Goal: Task Accomplishment & Management: Use online tool/utility

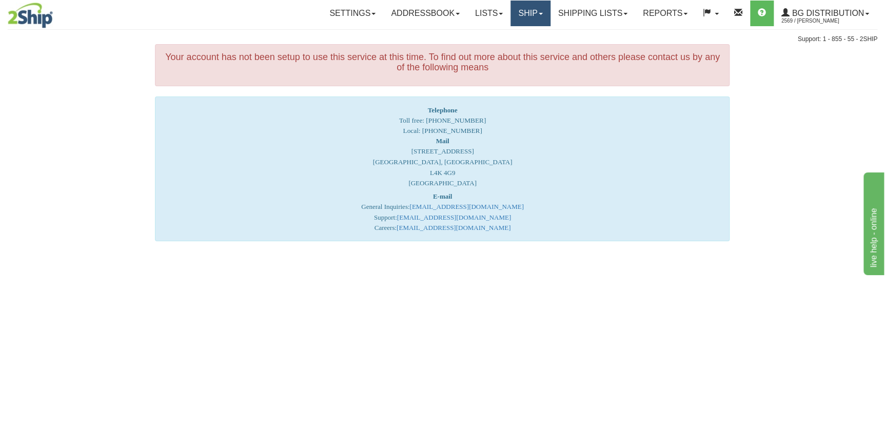
click at [529, 18] on link "Ship" at bounding box center [531, 14] width 40 height 26
click at [502, 38] on span "Ship Screen" at bounding box center [498, 36] width 39 height 8
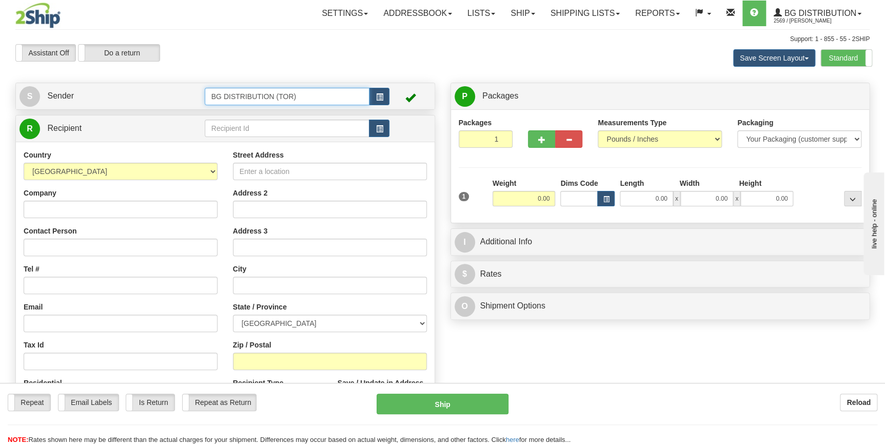
click at [323, 96] on input "BG DISTRIBUTION (TOR)" at bounding box center [287, 96] width 165 height 17
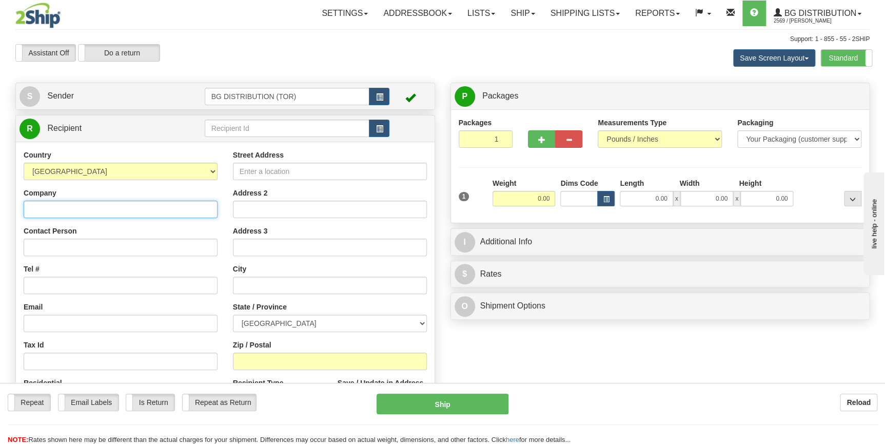
click at [96, 206] on input "Company" at bounding box center [121, 209] width 194 height 17
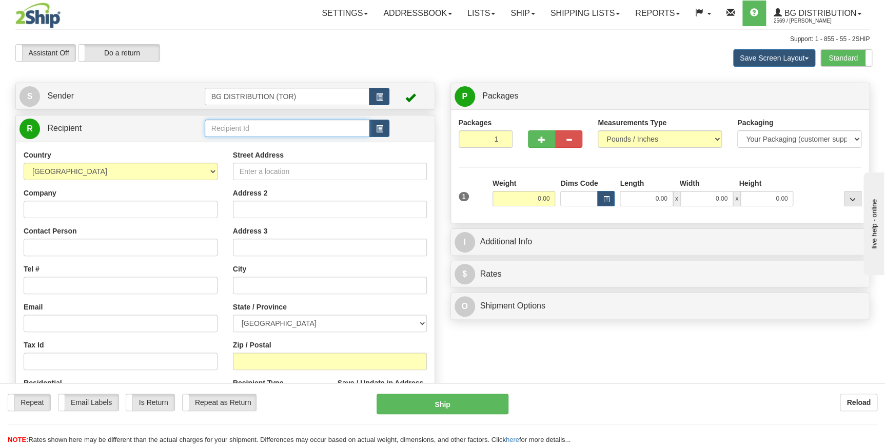
click at [240, 132] on input "text" at bounding box center [287, 128] width 165 height 17
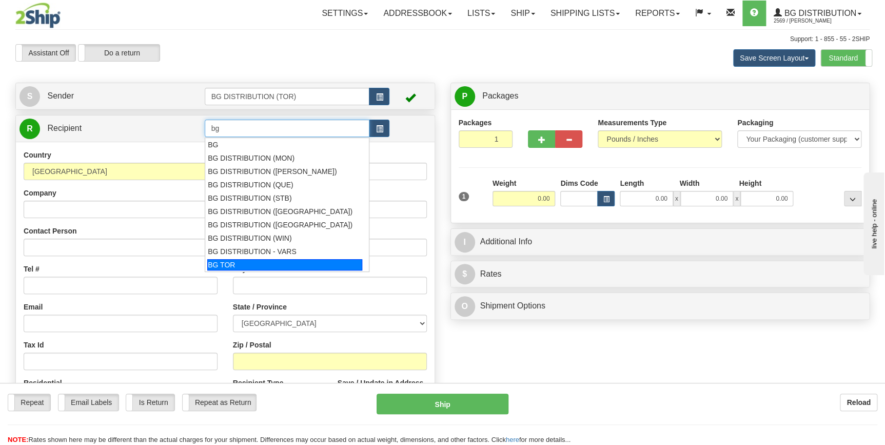
click at [249, 268] on div "BG TOR" at bounding box center [284, 264] width 155 height 11
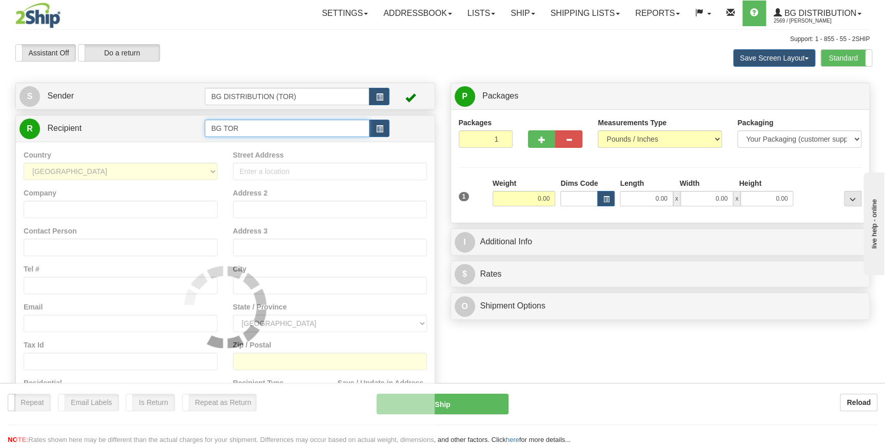
type input "BG TOR"
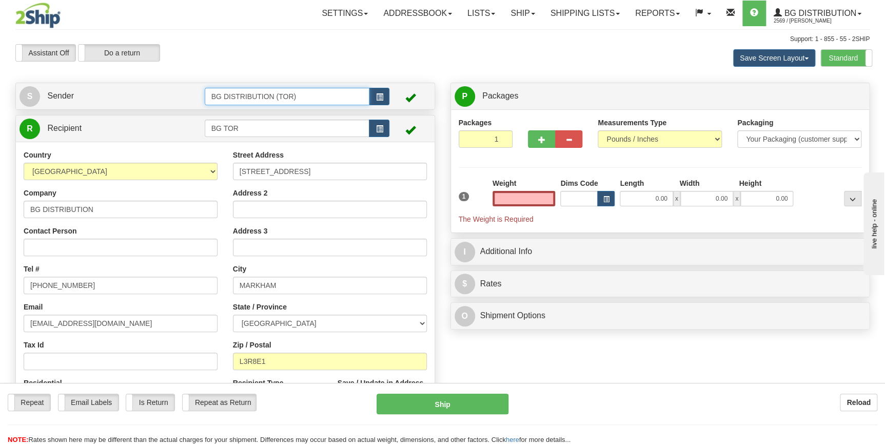
type input "0.00"
click at [333, 102] on input "BG DISTRIBUTION (TOR)" at bounding box center [287, 96] width 165 height 17
drag, startPoint x: 315, startPoint y: 94, endPoint x: 181, endPoint y: 96, distance: 133.9
click at [181, 96] on tr "S Sender BG DISTRIBUTION (TOR)" at bounding box center [226, 96] width 412 height 21
click at [372, 99] on button "button" at bounding box center [379, 96] width 21 height 17
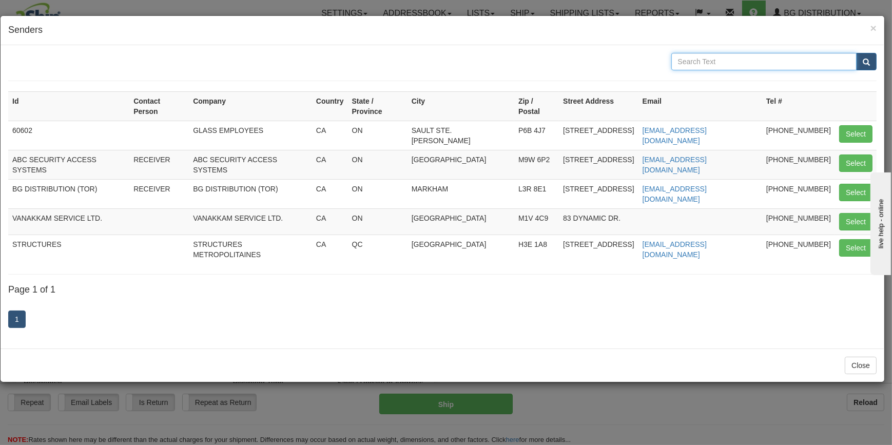
click at [724, 62] on input "text" at bounding box center [764, 61] width 186 height 17
click at [724, 62] on input "clr" at bounding box center [764, 61] width 186 height 17
type input "clr"
click at [856, 53] on button "submit" at bounding box center [866, 61] width 21 height 17
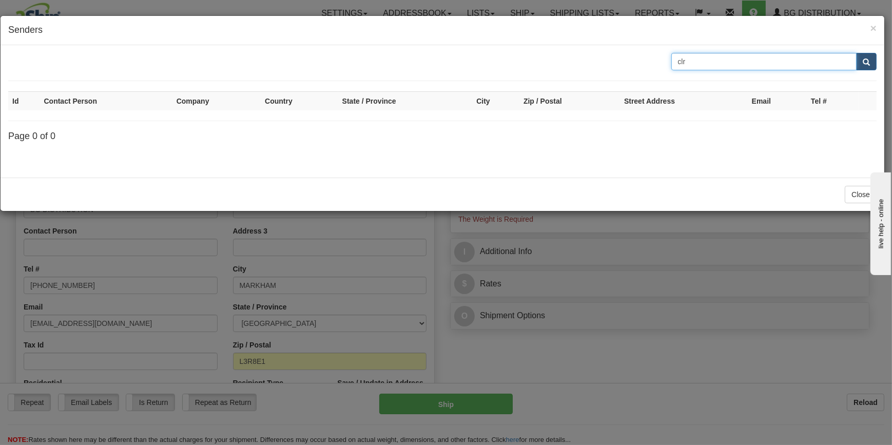
drag, startPoint x: 724, startPoint y: 62, endPoint x: 564, endPoint y: 61, distance: 159.1
click at [564, 61] on div "clr" at bounding box center [443, 61] width 884 height 17
click at [874, 27] on span "×" at bounding box center [873, 28] width 6 height 12
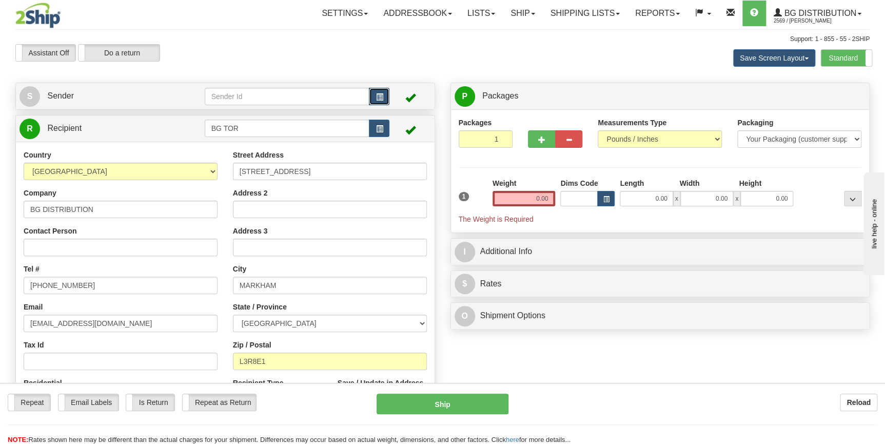
click at [382, 97] on span "button" at bounding box center [379, 97] width 7 height 7
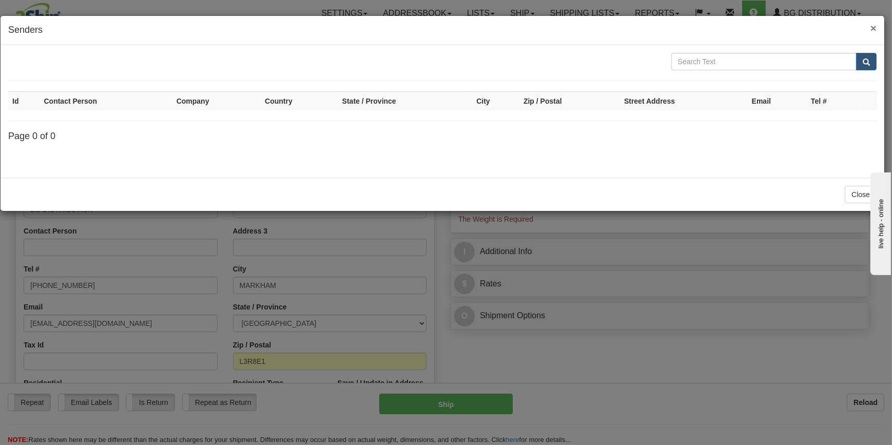
click at [872, 27] on span "×" at bounding box center [873, 28] width 6 height 12
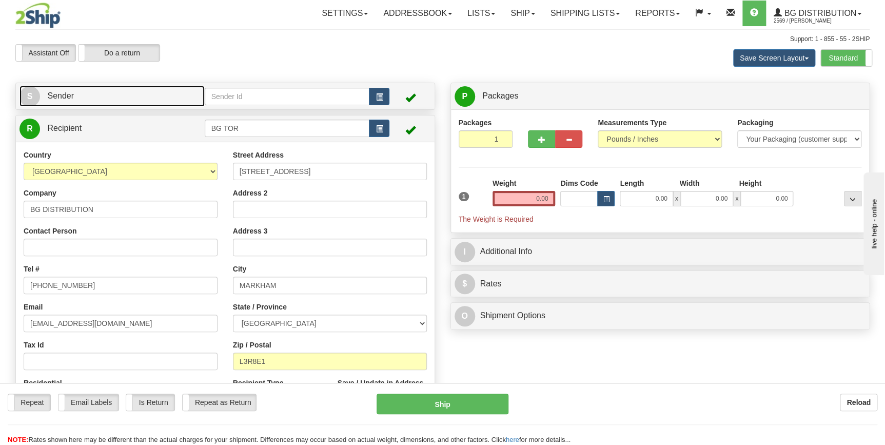
click at [80, 93] on link "S Sender" at bounding box center [112, 96] width 185 height 21
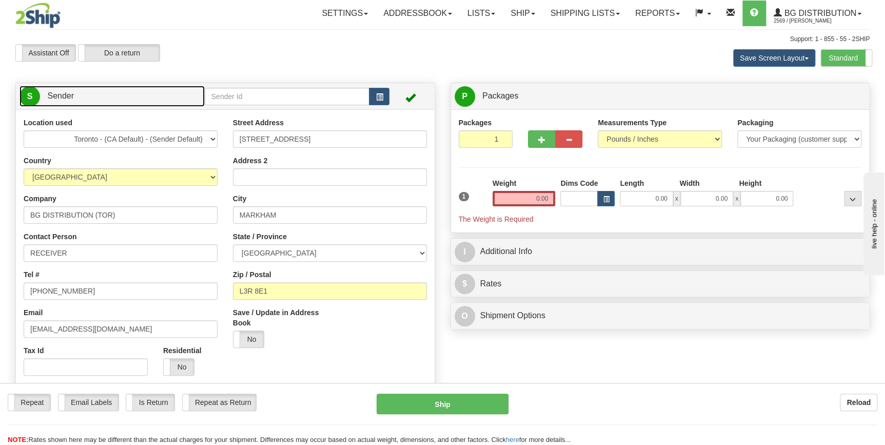
scroll to position [46, 0]
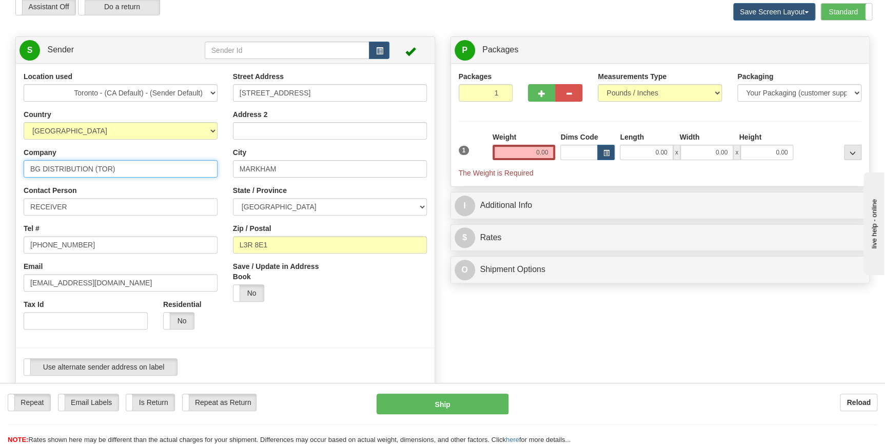
drag, startPoint x: 140, startPoint y: 167, endPoint x: 7, endPoint y: 164, distance: 133.5
click at [7, 164] on div "Toggle navigation Settings Shipping Preferences Fields Preferences New" at bounding box center [442, 364] width 885 height 820
click at [67, 166] on input "Company" at bounding box center [121, 168] width 194 height 17
paste input "[PERSON_NAME] Co"
type input "[PERSON_NAME] Co"
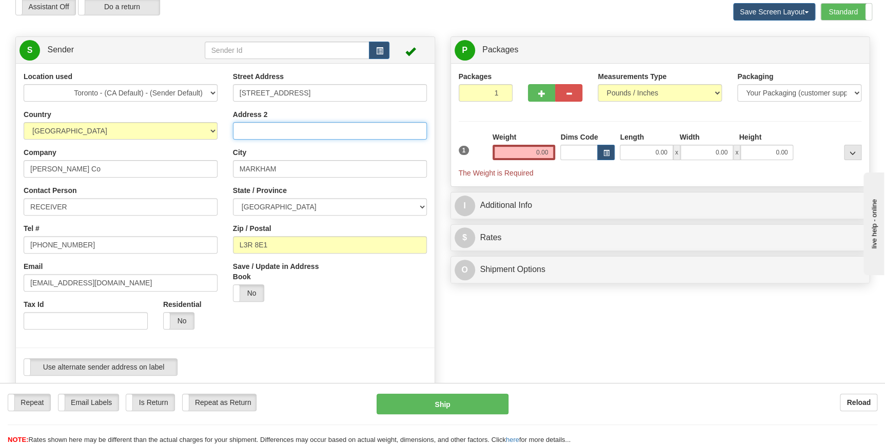
click at [260, 130] on input "Address 2" at bounding box center [330, 130] width 194 height 17
drag, startPoint x: 310, startPoint y: 95, endPoint x: 228, endPoint y: 96, distance: 82.6
click at [228, 96] on div "Street Address [STREET_ADDRESS] Address 2 [GEOGRAPHIC_DATA] State / Province [G…" at bounding box center [329, 190] width 209 height 238
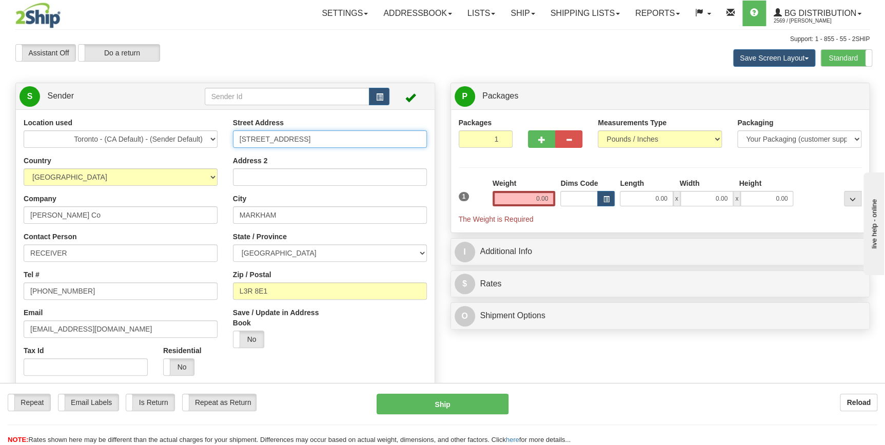
paste input "to glass service in [GEOGRAPHIC_DATA], [GEOGRAPHIC_DATA] [STREET_ADDRESS]"
drag, startPoint x: 339, startPoint y: 139, endPoint x: 220, endPoint y: 139, distance: 118.5
click at [220, 139] on div "Location used [GEOGRAPHIC_DATA] - (CA Default) - (Sender Default) Country [GEOG…" at bounding box center [225, 274] width 419 height 312
click at [242, 141] on input "65 Tigi Crt" at bounding box center [330, 138] width 194 height 17
type input "65 Tigi Crt"
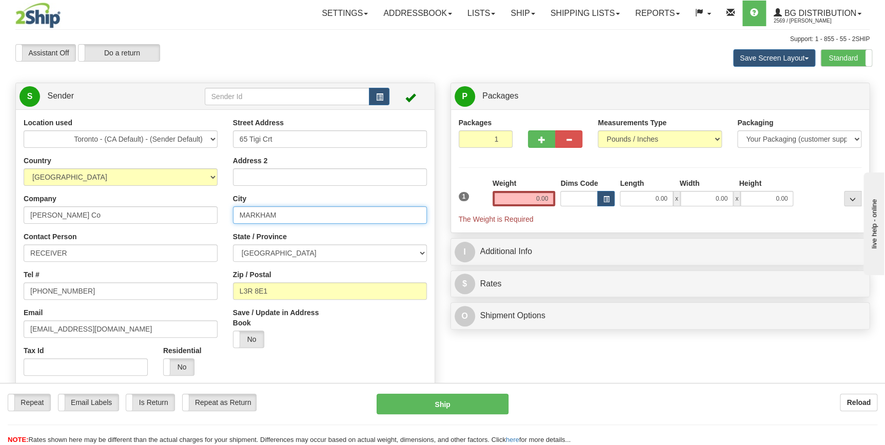
click at [283, 216] on input "MARKHAM" at bounding box center [330, 214] width 194 height 17
drag, startPoint x: 283, startPoint y: 216, endPoint x: 168, endPoint y: 210, distance: 115.1
click at [168, 210] on div "Location used [GEOGRAPHIC_DATA] - (CA Default) - (Sender Default) Country [GEOG…" at bounding box center [225, 274] width 419 height 312
type input "[GEOGRAPHIC_DATA]"
click at [561, 374] on div "Create a label for the return Create Pickup Without Label S" at bounding box center [443, 425] width 870 height 685
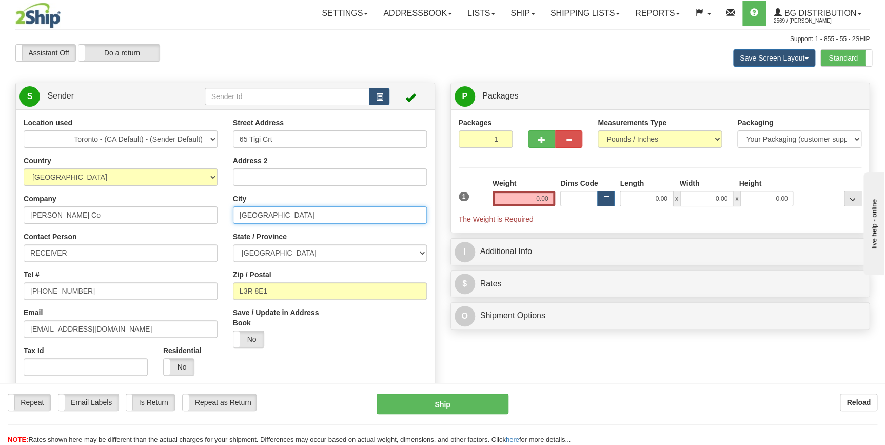
click at [303, 216] on input "[GEOGRAPHIC_DATA]" at bounding box center [330, 214] width 194 height 17
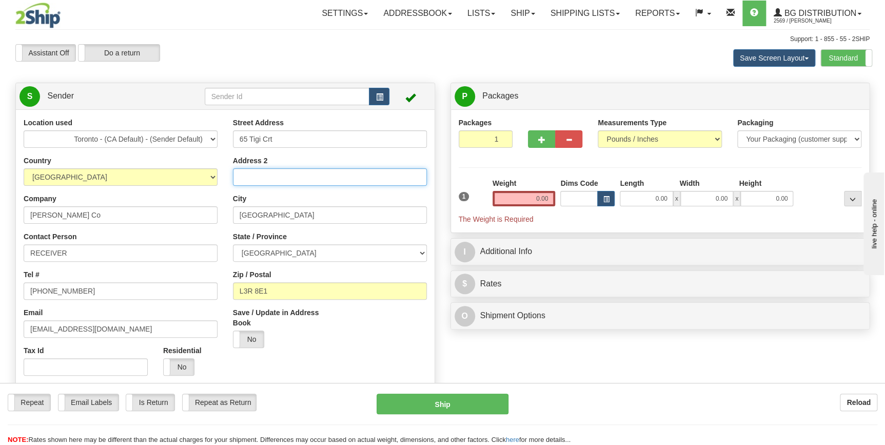
click at [287, 182] on input "Address 2" at bounding box center [330, 176] width 194 height 17
paste input "[STREET_ADDRESS] · 1"
click at [372, 177] on input "[STREET_ADDRESS] · 1" at bounding box center [330, 176] width 194 height 17
drag, startPoint x: 344, startPoint y: 178, endPoint x: 321, endPoint y: 177, distance: 22.6
click at [321, 177] on input "[STREET_ADDRESS] · 1" at bounding box center [330, 176] width 194 height 17
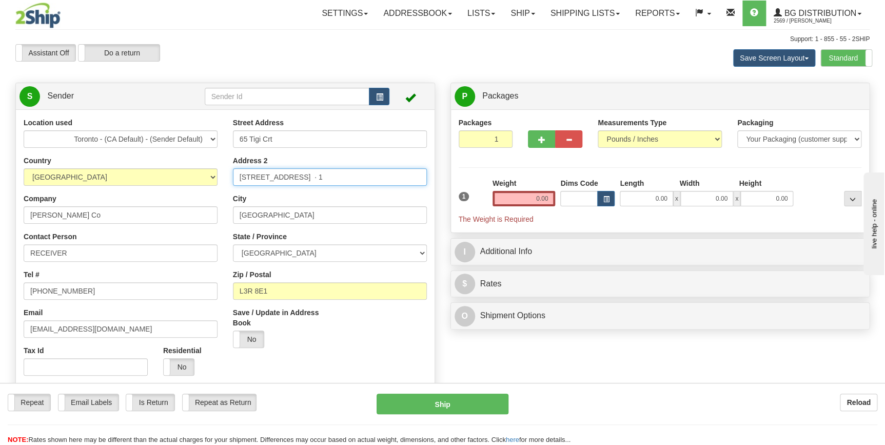
type input "[STREET_ADDRESS] · 1"
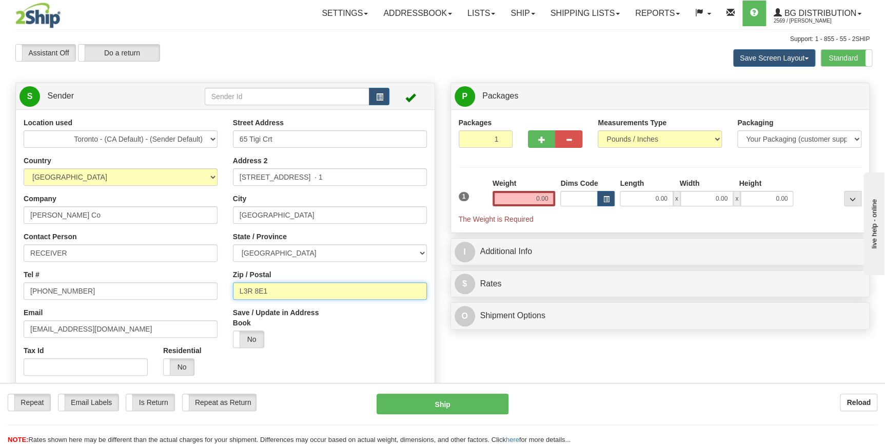
drag, startPoint x: 275, startPoint y: 288, endPoint x: 234, endPoint y: 288, distance: 40.5
click at [234, 288] on input "L3R 8E1" at bounding box center [330, 290] width 194 height 17
paste input "4K5E4"
type input "L4K5E4"
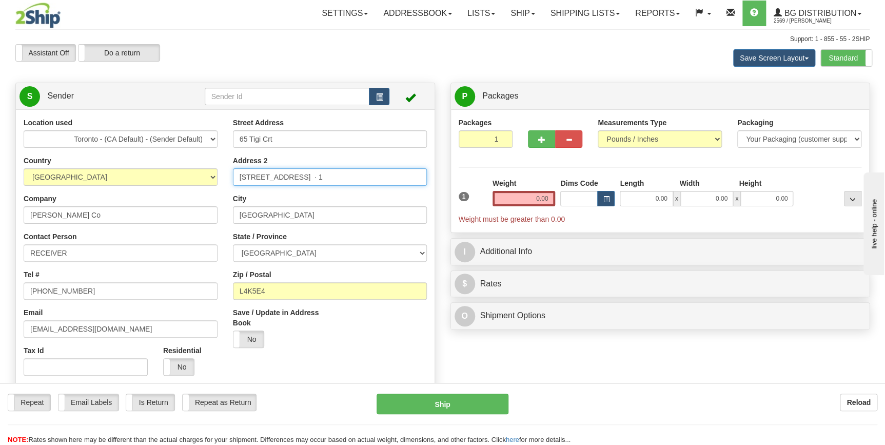
drag, startPoint x: 341, startPoint y: 174, endPoint x: 275, endPoint y: 173, distance: 66.7
click at [275, 173] on input "[STREET_ADDRESS] · 1" at bounding box center [330, 176] width 194 height 17
type input "65 Tigi Crt"
click at [632, 386] on div "Repeat Repeat Email Labels Email Labels Edit Is Return Is Return Repeat as Retu…" at bounding box center [442, 414] width 885 height 62
drag, startPoint x: 527, startPoint y: 204, endPoint x: 598, endPoint y: 204, distance: 71.8
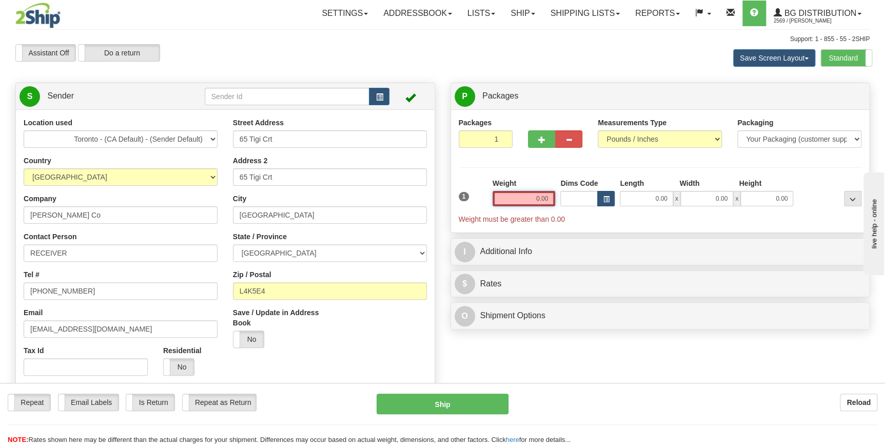
click at [598, 204] on div "1 Weight 0.00 Dims Code 0.00" at bounding box center [660, 201] width 408 height 46
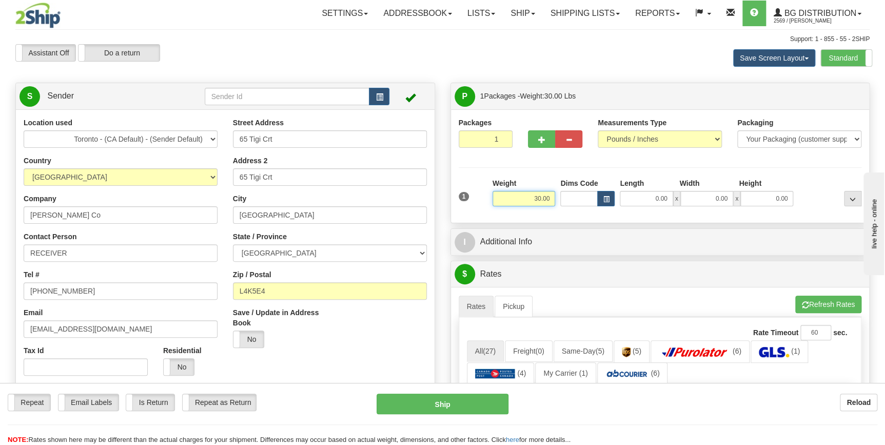
drag, startPoint x: 530, startPoint y: 200, endPoint x: 581, endPoint y: 200, distance: 50.8
click at [581, 200] on div "1 Weight 30.00 Dims Code x x" at bounding box center [660, 196] width 408 height 36
type input "1"
type input "15.00"
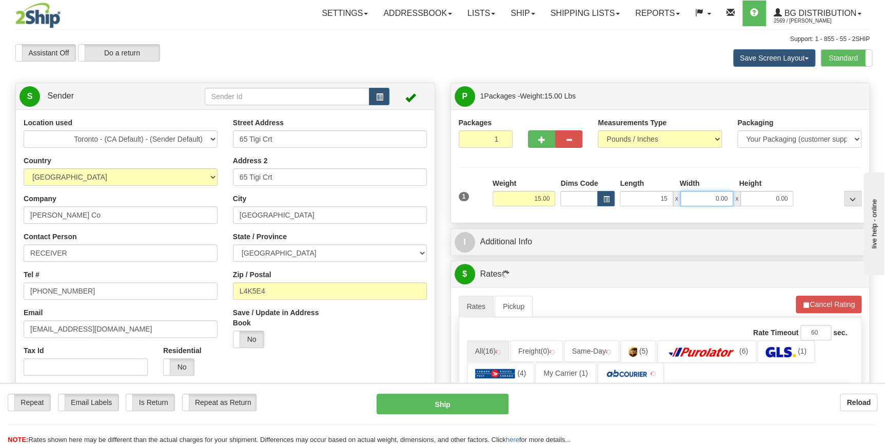
type input "15.00"
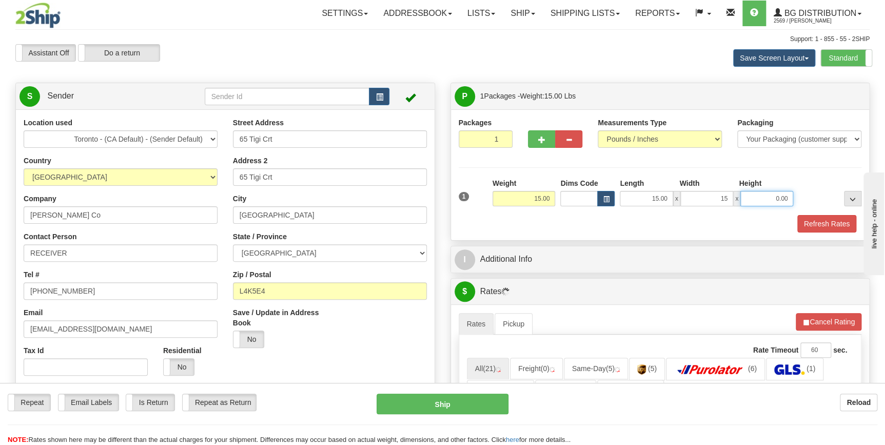
type input "15.00"
type input "16.00"
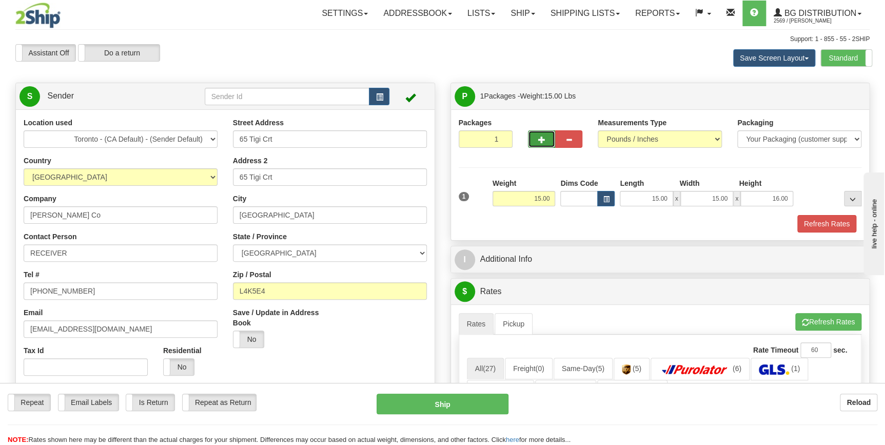
click at [541, 139] on span "button" at bounding box center [541, 140] width 7 height 7
type input "2"
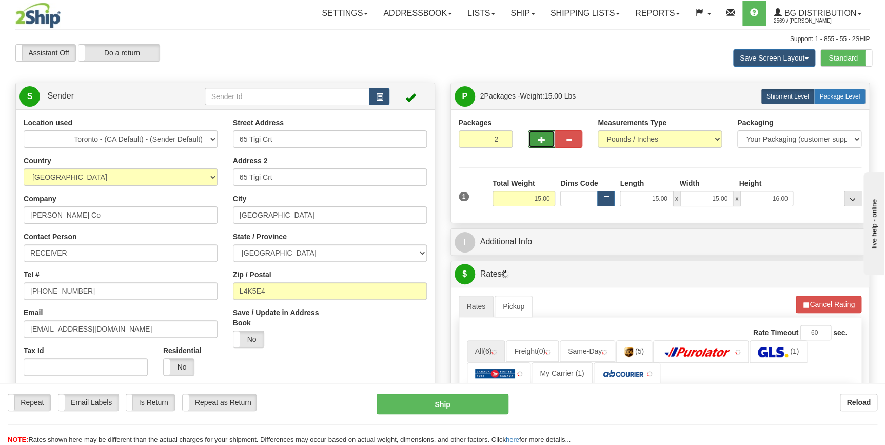
click at [853, 92] on label "Package Level Pack.." at bounding box center [840, 96] width 52 height 15
radio input "true"
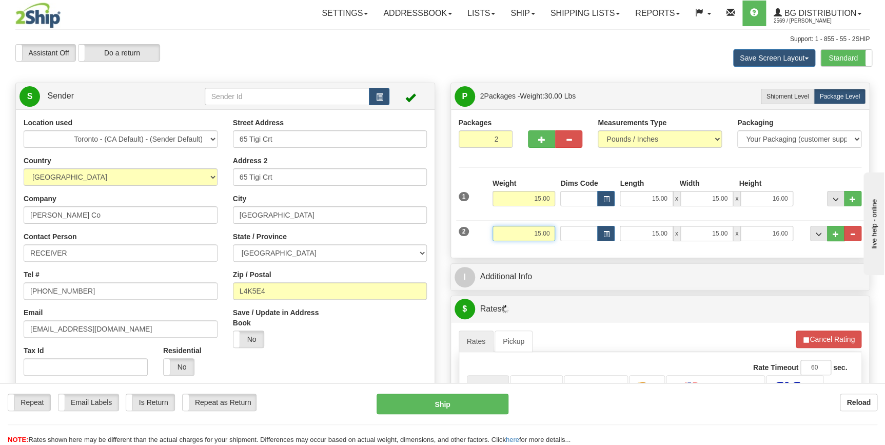
drag, startPoint x: 518, startPoint y: 233, endPoint x: 554, endPoint y: 235, distance: 36.5
click at [554, 235] on input "15.00" at bounding box center [524, 233] width 63 height 15
type input "2"
type input "20.00"
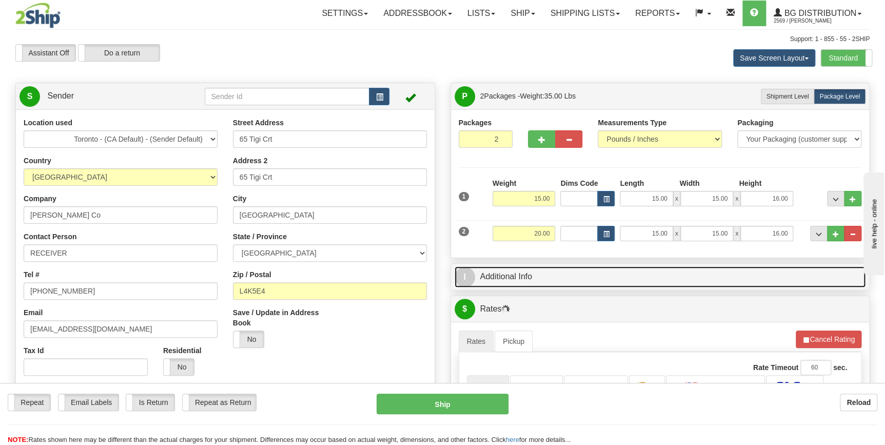
click at [580, 277] on link "I Additional Info" at bounding box center [661, 276] width 412 height 21
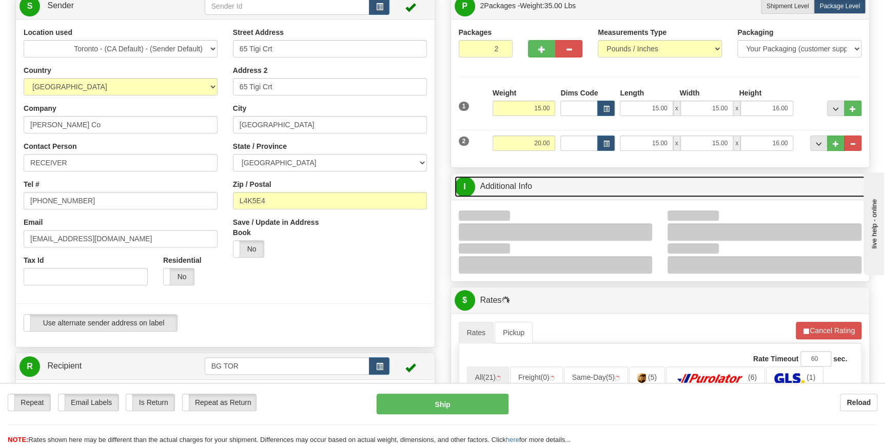
scroll to position [93, 0]
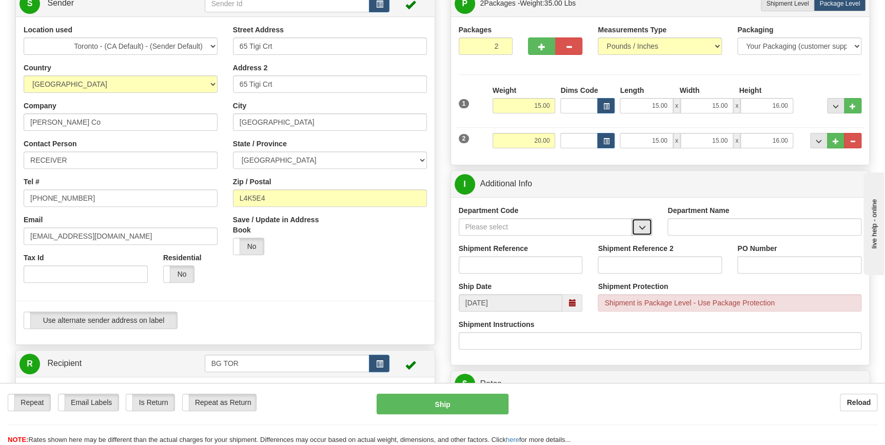
click at [641, 226] on span "button" at bounding box center [641, 227] width 7 height 7
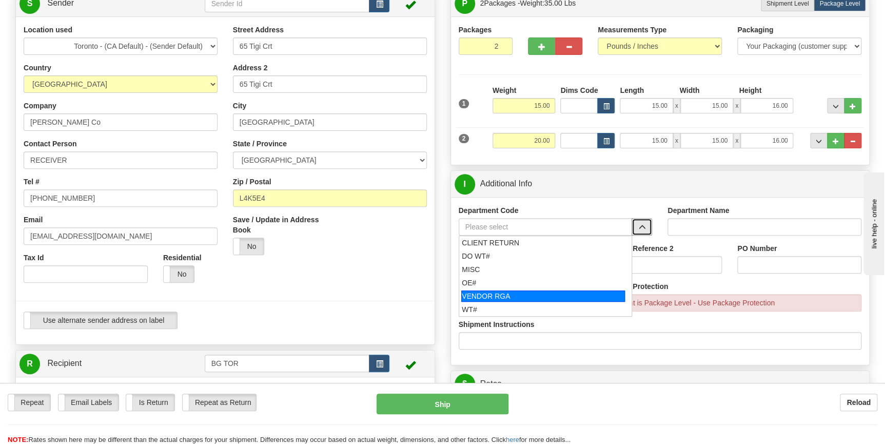
click at [548, 293] on div "VENDOR RGA" at bounding box center [543, 295] width 164 height 11
type input "VENDOR RGA"
type input "VENDOR RETURNS"
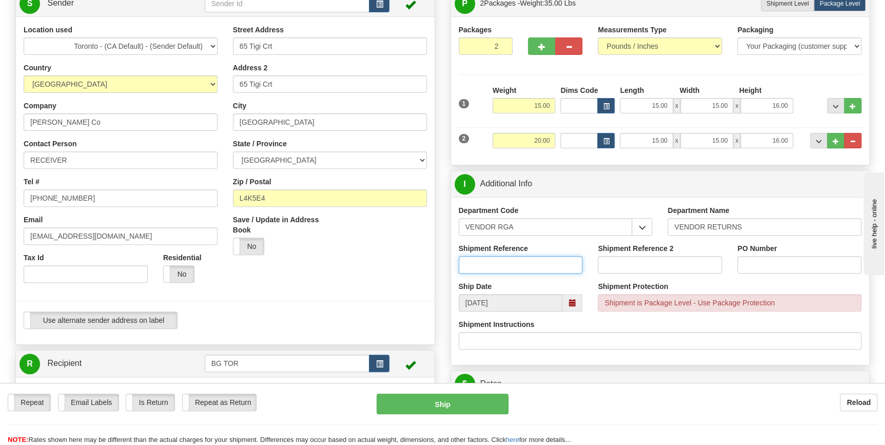
click at [505, 270] on input "Shipment Reference" at bounding box center [521, 264] width 124 height 17
type input "vdsvsd"
click at [760, 264] on input "PO Number" at bounding box center [799, 264] width 124 height 17
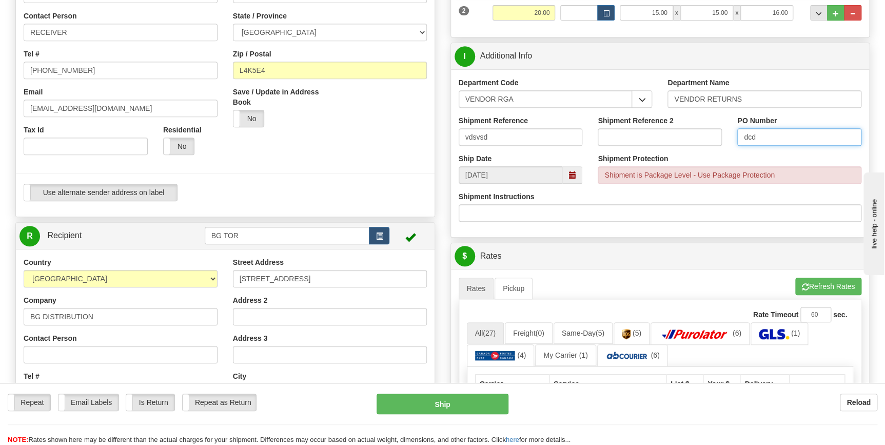
scroll to position [233, 0]
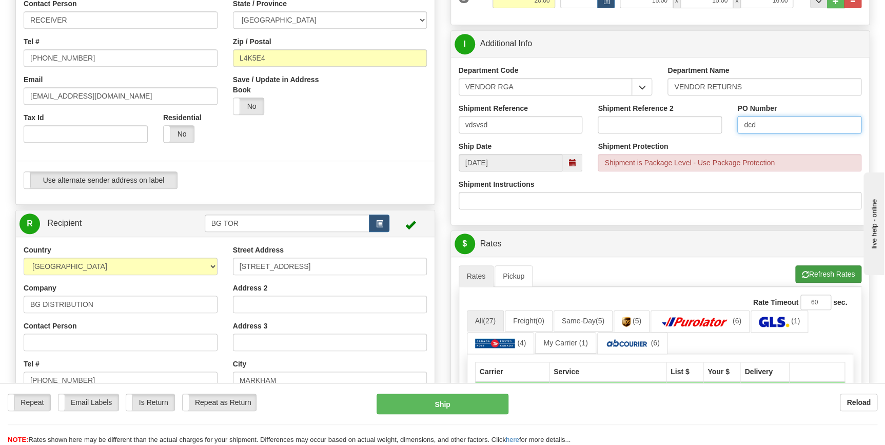
type input "dcd"
click at [827, 270] on button "Refresh Rates" at bounding box center [828, 273] width 66 height 17
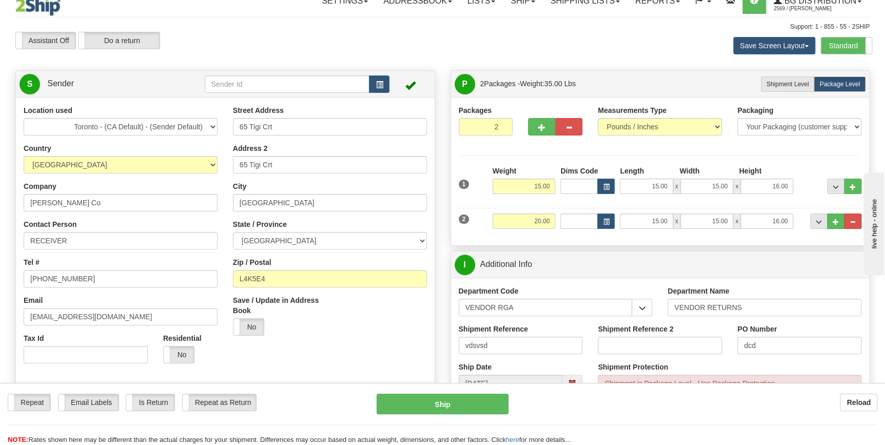
scroll to position [0, 0]
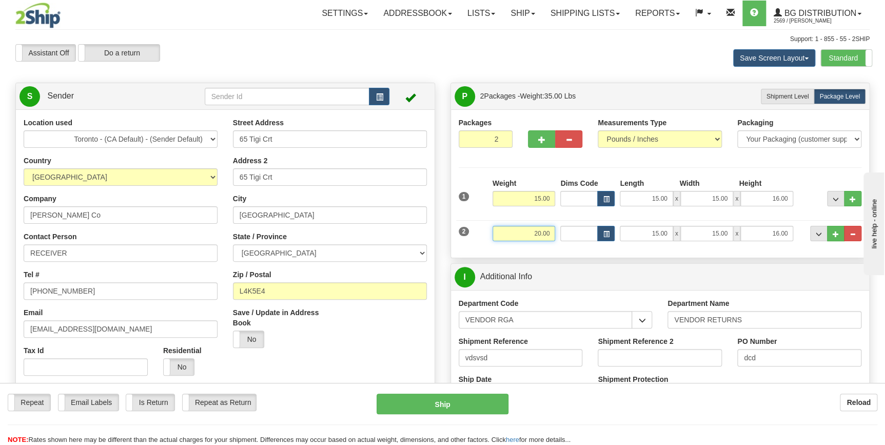
drag, startPoint x: 516, startPoint y: 233, endPoint x: 550, endPoint y: 233, distance: 33.4
click at [550, 233] on input "20.00" at bounding box center [524, 233] width 63 height 15
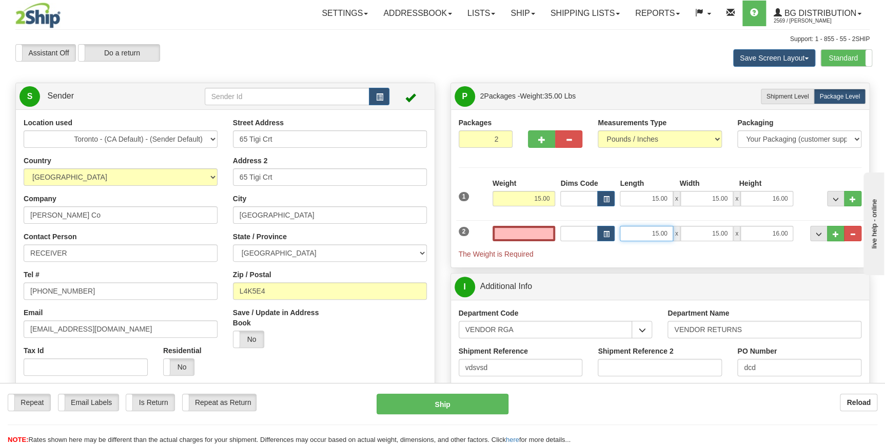
type input "0.00"
drag, startPoint x: 646, startPoint y: 231, endPoint x: 703, endPoint y: 233, distance: 57.5
click at [703, 233] on div "15.00 x 15.00 x 16.00" at bounding box center [706, 233] width 173 height 15
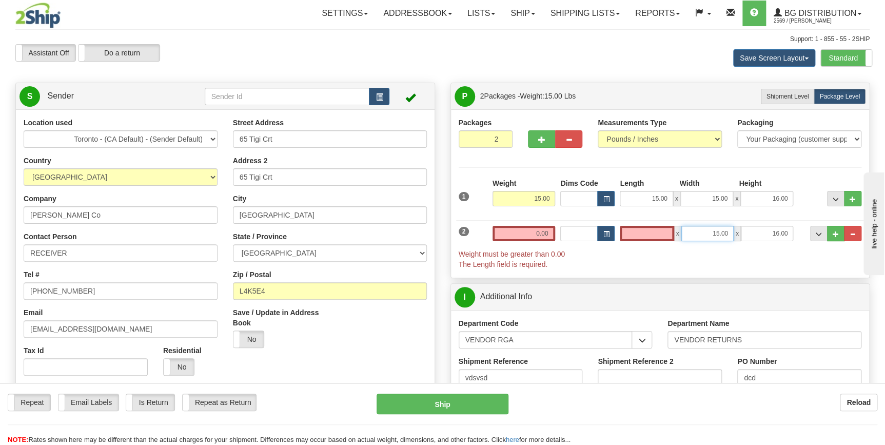
type input "0.00"
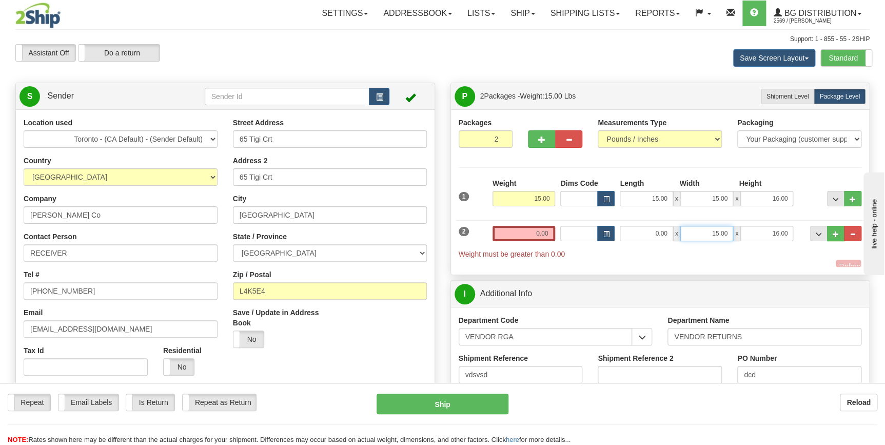
drag, startPoint x: 705, startPoint y: 234, endPoint x: 746, endPoint y: 237, distance: 41.2
click at [746, 237] on div "0.00 x 15.00 x 16.00" at bounding box center [706, 233] width 173 height 15
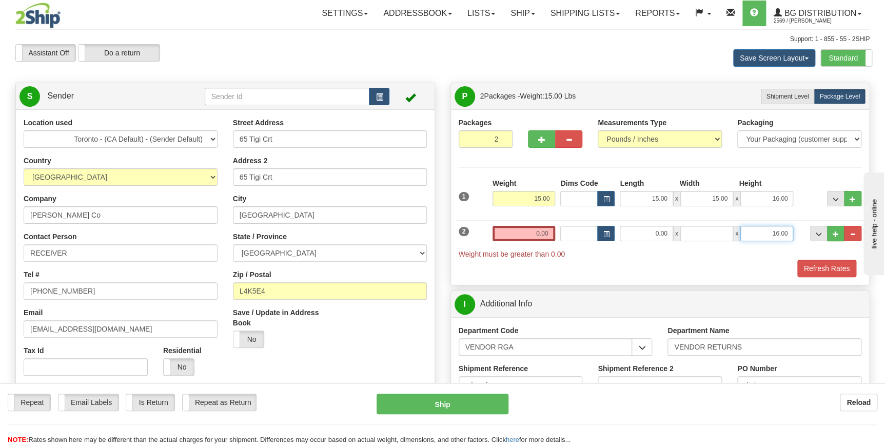
type input "0.00"
drag, startPoint x: 754, startPoint y: 232, endPoint x: 801, endPoint y: 235, distance: 46.8
click at [803, 235] on div "2 Weight 0.00 Dims Code Length Width Height" at bounding box center [660, 237] width 408 height 44
type input "0.00"
click at [561, 141] on button "button" at bounding box center [568, 138] width 27 height 17
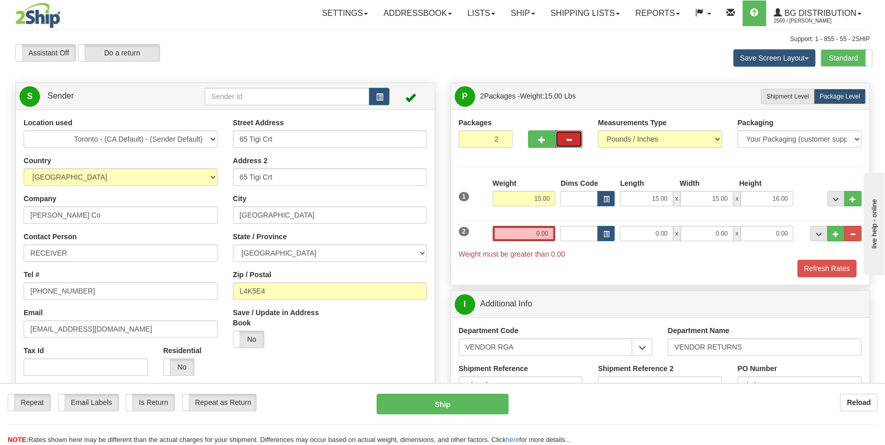
type input "1"
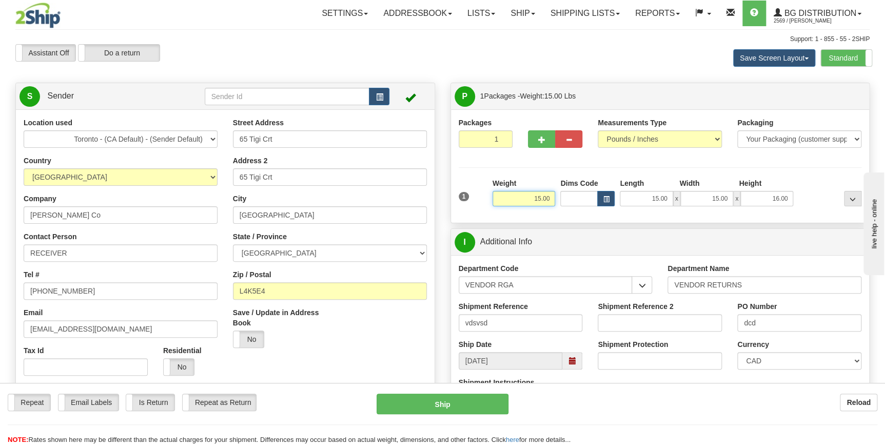
drag, startPoint x: 523, startPoint y: 201, endPoint x: 559, endPoint y: 200, distance: 35.4
click at [559, 200] on div "1 Weight 15.00 Dims Code x x" at bounding box center [660, 196] width 408 height 36
type input "15.00"
click at [594, 199] on div "1 Weight 15.00 Dims Code x x" at bounding box center [660, 196] width 408 height 36
type input "20.00"
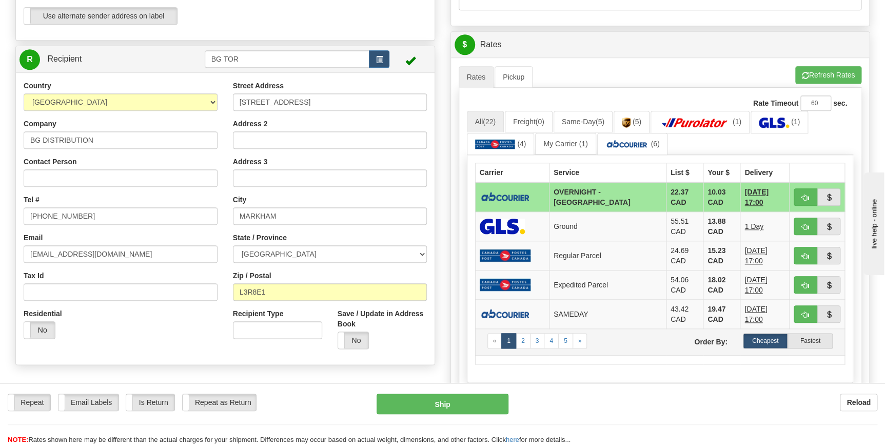
scroll to position [420, 0]
